Goal: Obtain resource: Obtain resource

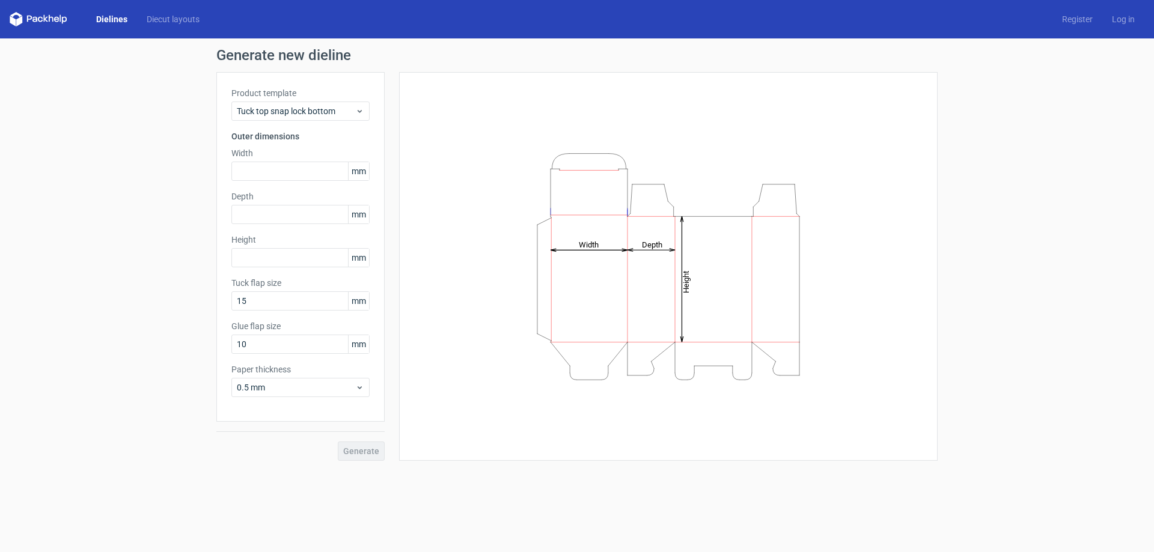
click at [112, 19] on link "Dielines" at bounding box center [112, 19] width 50 height 12
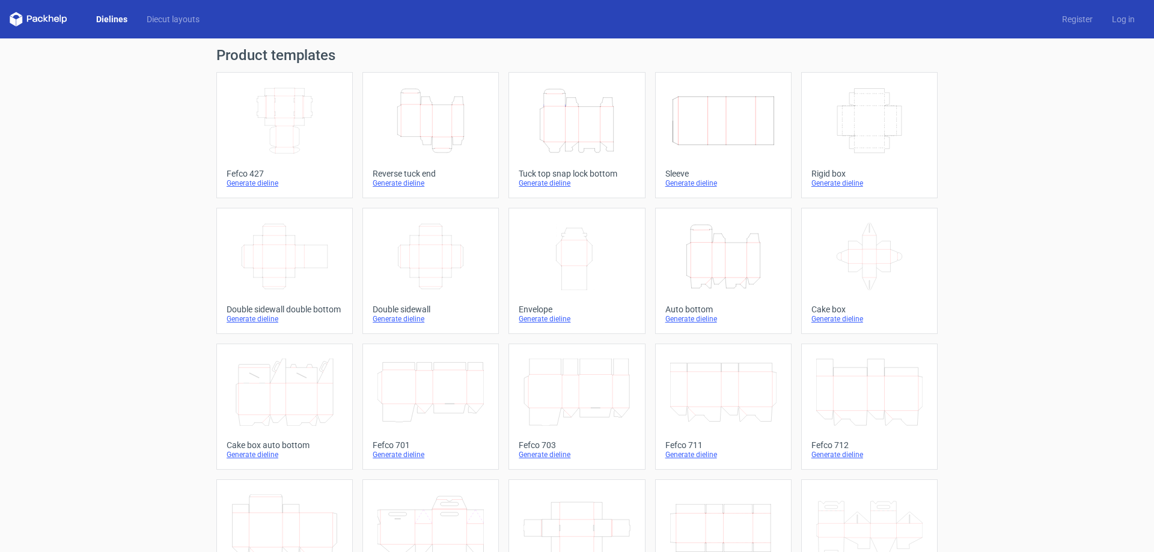
click at [19, 21] on polygon at bounding box center [19, 21] width 6 height 10
click at [181, 22] on link "Diecut layouts" at bounding box center [173, 19] width 72 height 12
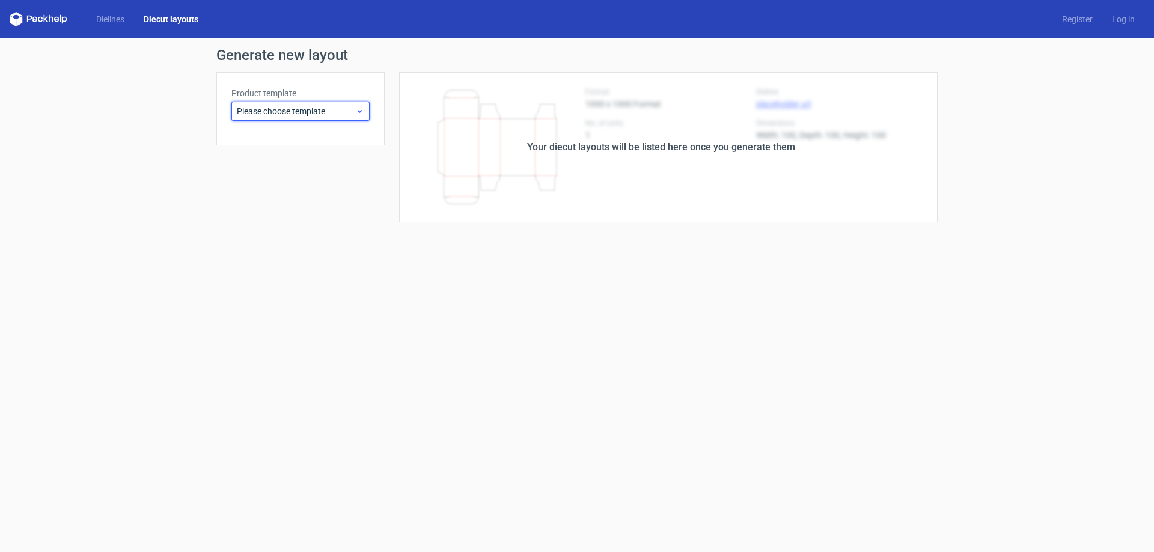
click at [351, 106] on span "Please choose template" at bounding box center [296, 111] width 118 height 12
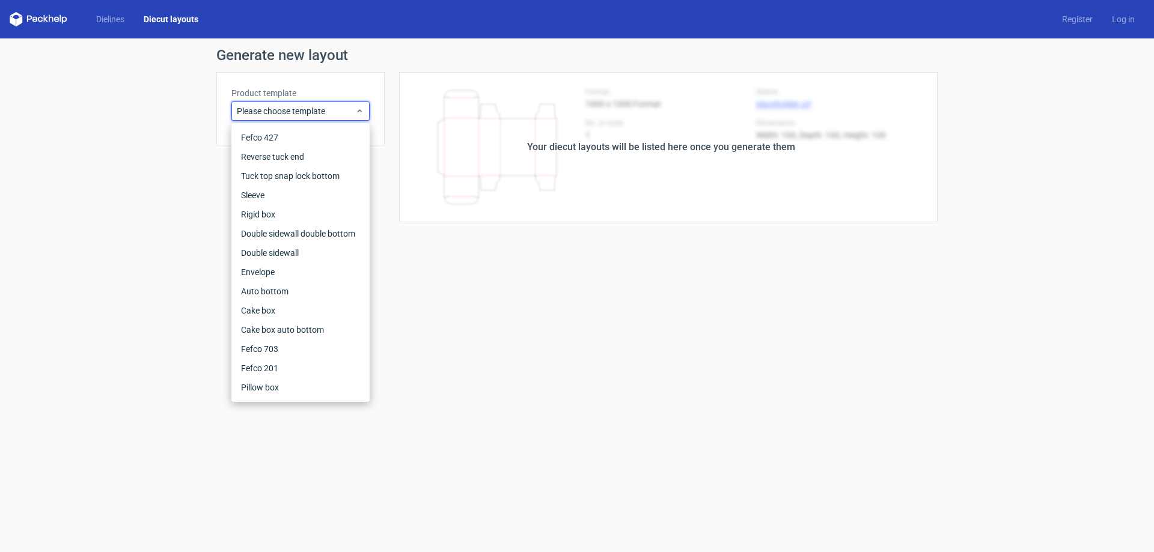
click at [492, 335] on form "Generate new layout Product template Please choose template Your diecut layouts…" at bounding box center [577, 295] width 1154 height 514
